Goal: Find specific page/section: Find specific page/section

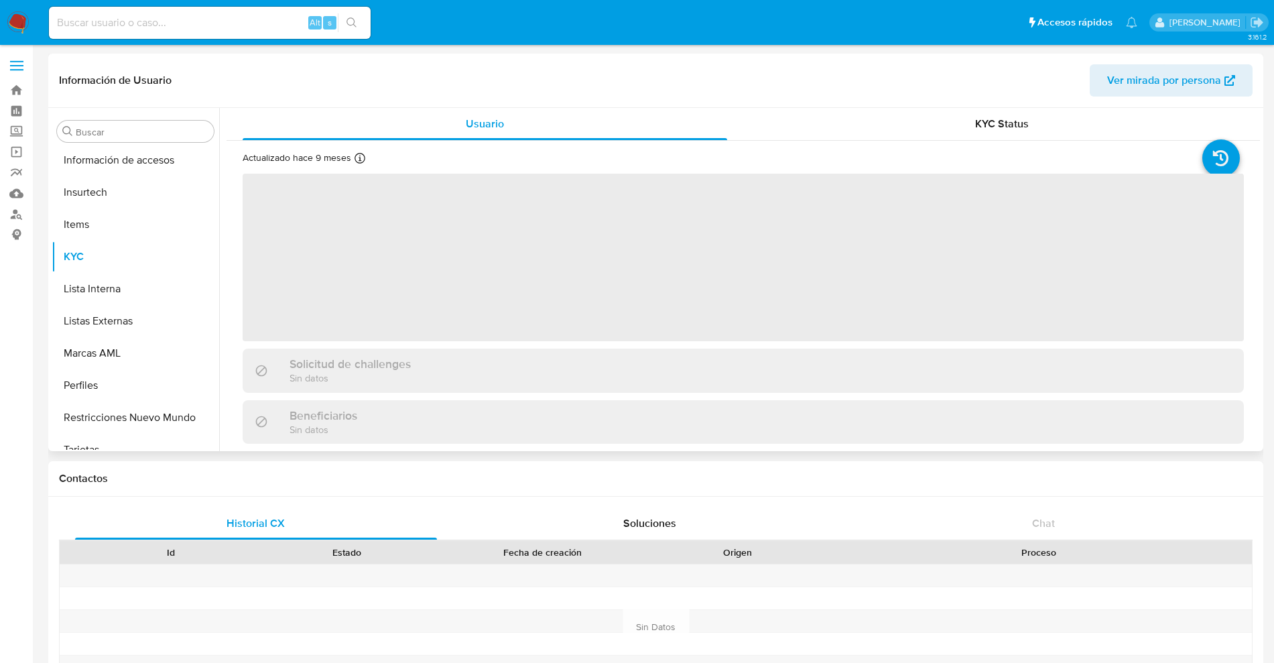
scroll to position [630, 0]
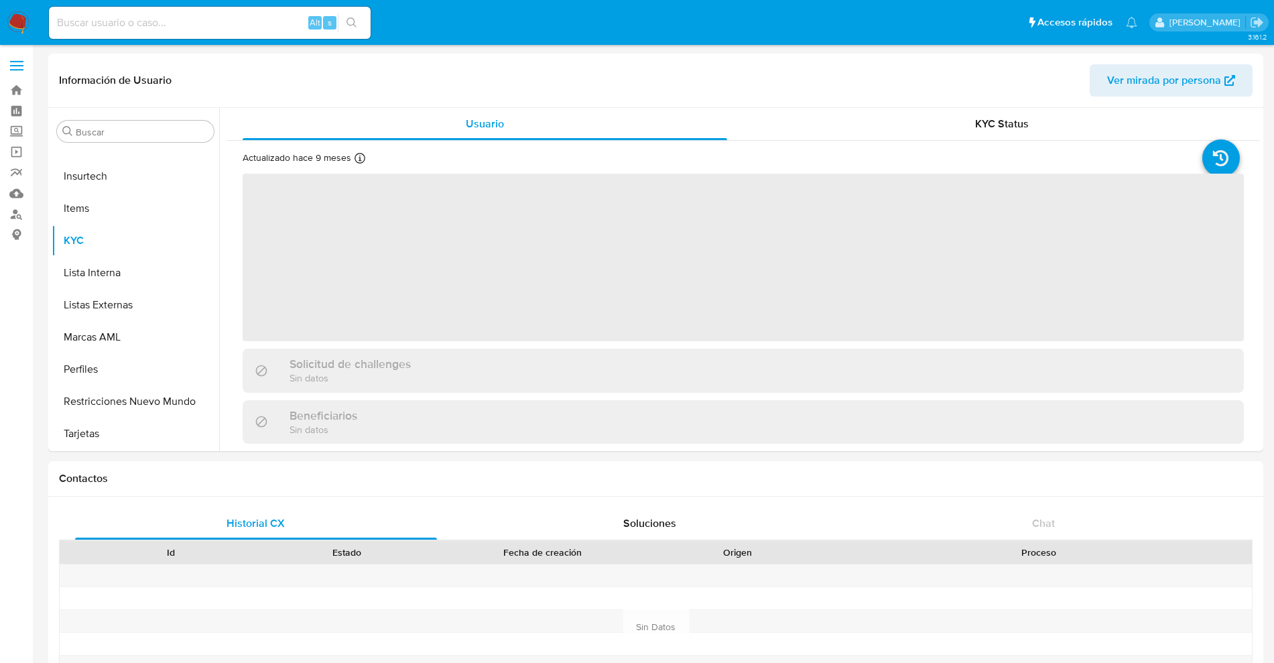
select select "10"
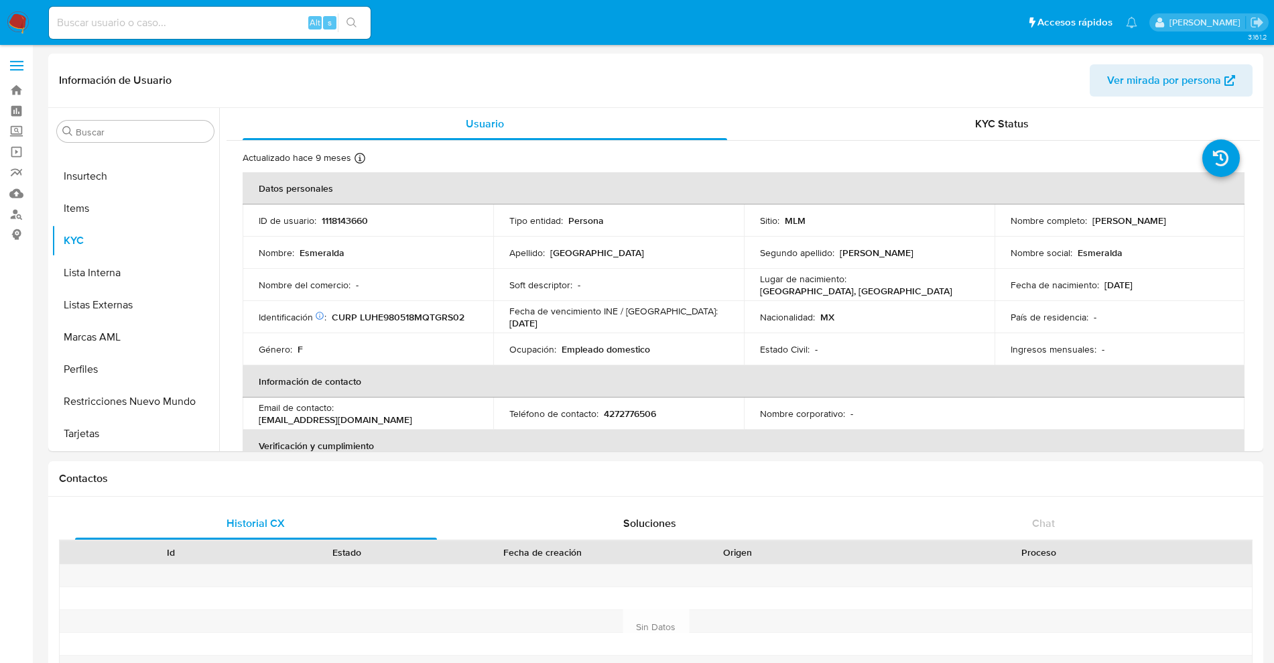
click at [279, 14] on input at bounding box center [210, 22] width 322 height 17
paste input "AECF8605308L3"
drag, startPoint x: 273, startPoint y: 15, endPoint x: 0, endPoint y: 14, distance: 272.7
click at [0, 14] on nav "Pausado Ver notificaciones AECF8605308L3 Alt s Accesos rápidos Presiona las sig…" at bounding box center [637, 22] width 1274 height 45
paste input "BAAJ040422JQ0"
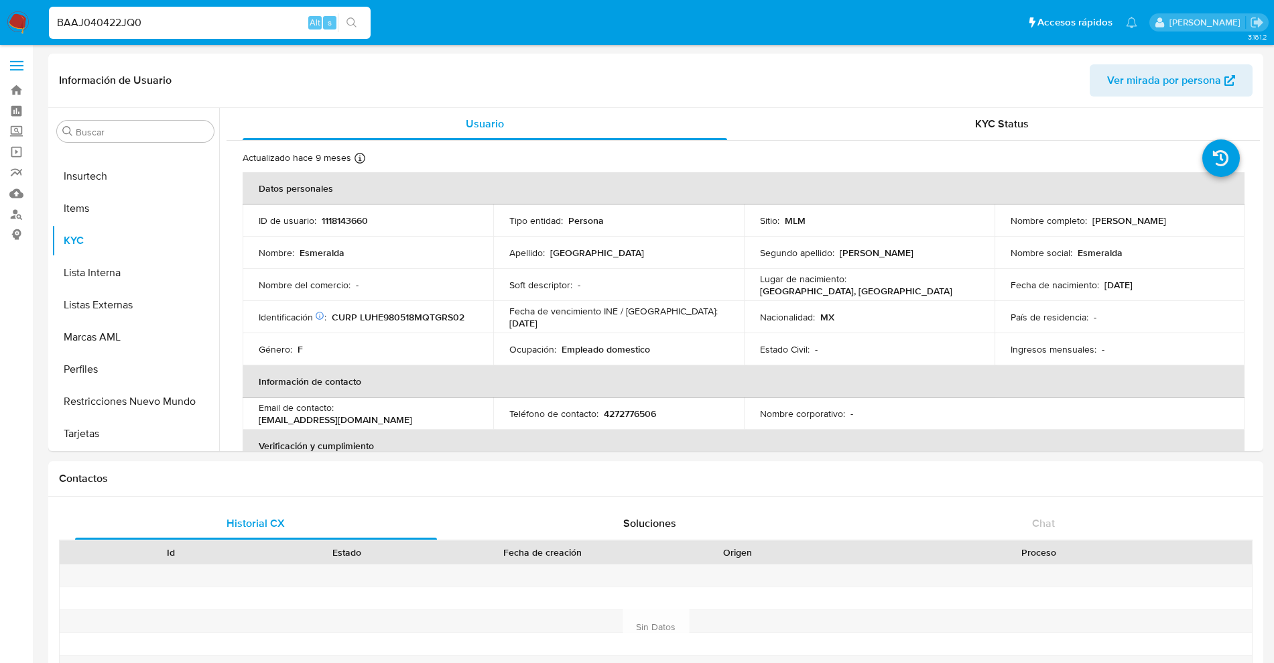
type input "BAAJ040422JQ0"
